Goal: Information Seeking & Learning: Learn about a topic

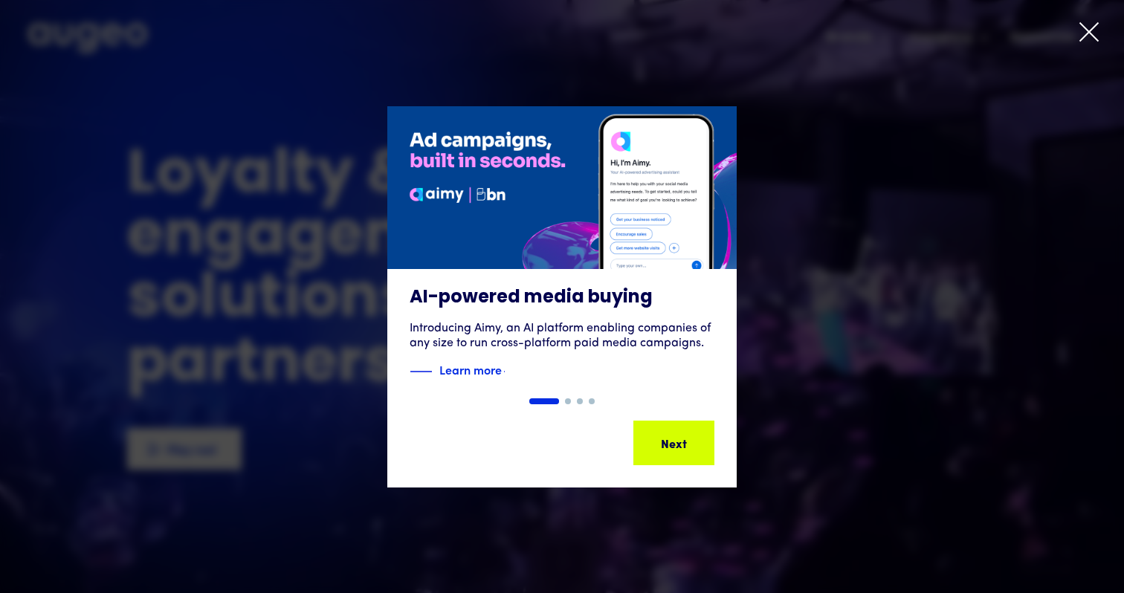
click at [1086, 30] on icon at bounding box center [1089, 32] width 18 height 18
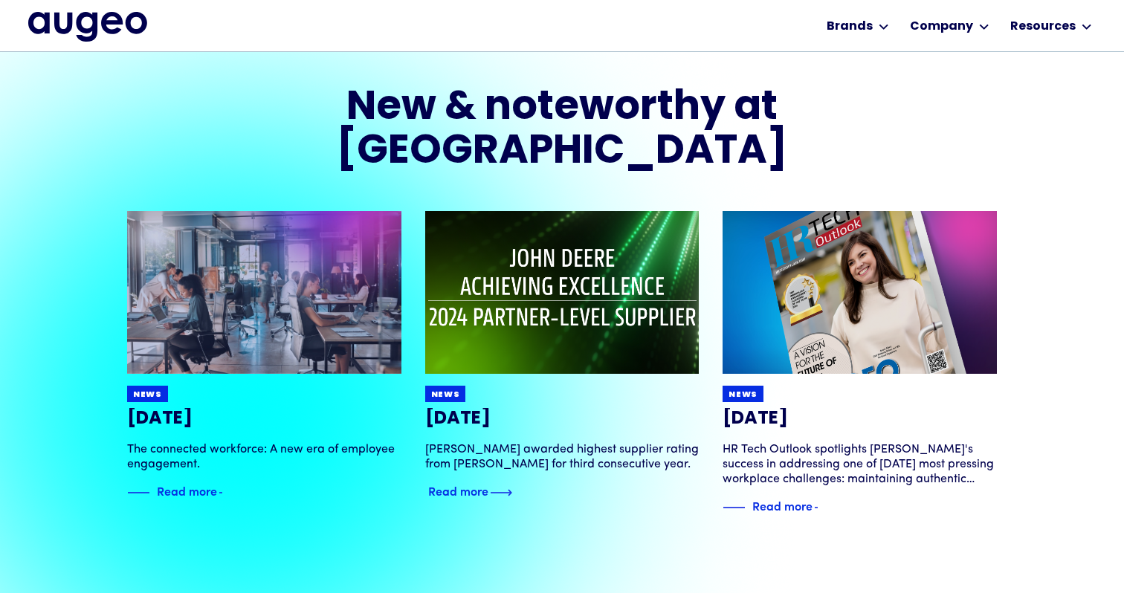
scroll to position [2879, 0]
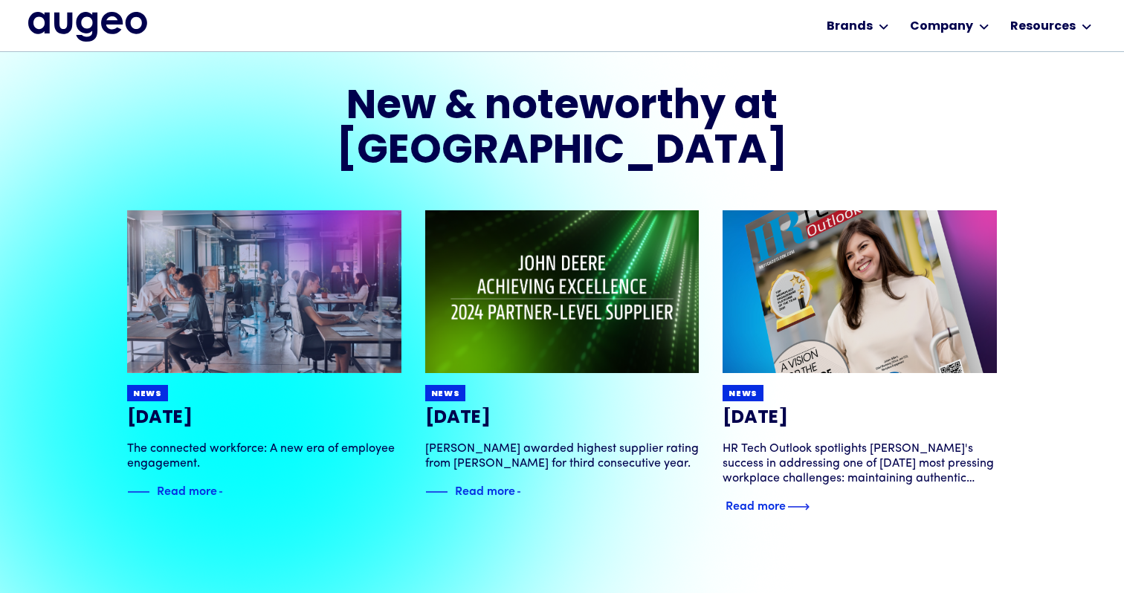
click at [907, 441] on div "HR Tech Outlook spotlights Augeo's success in addressing one of today's most pr…" at bounding box center [859, 463] width 274 height 45
